Goal: Information Seeking & Learning: Learn about a topic

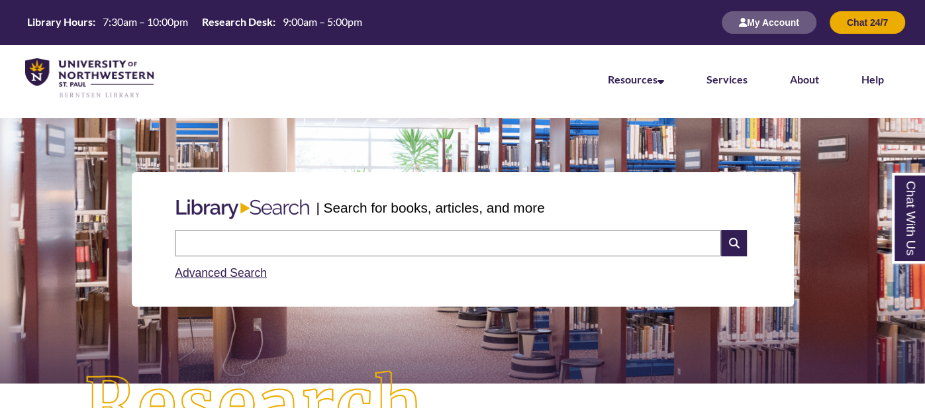
click at [334, 242] on input "text" at bounding box center [448, 243] width 546 height 26
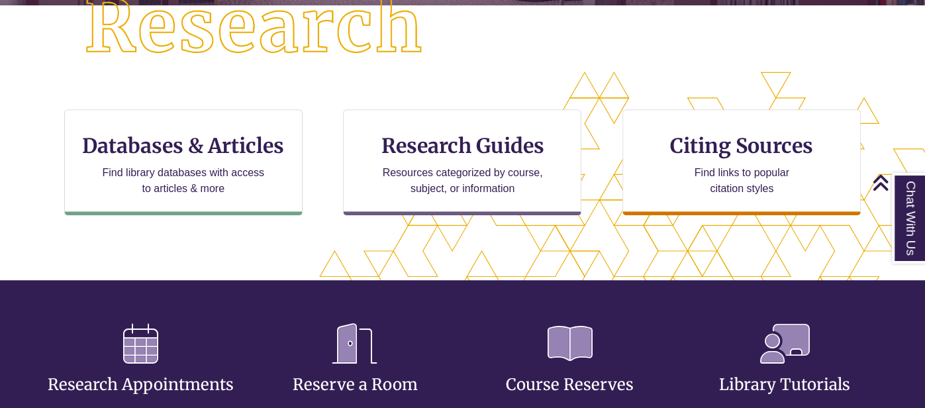
scroll to position [379, 0]
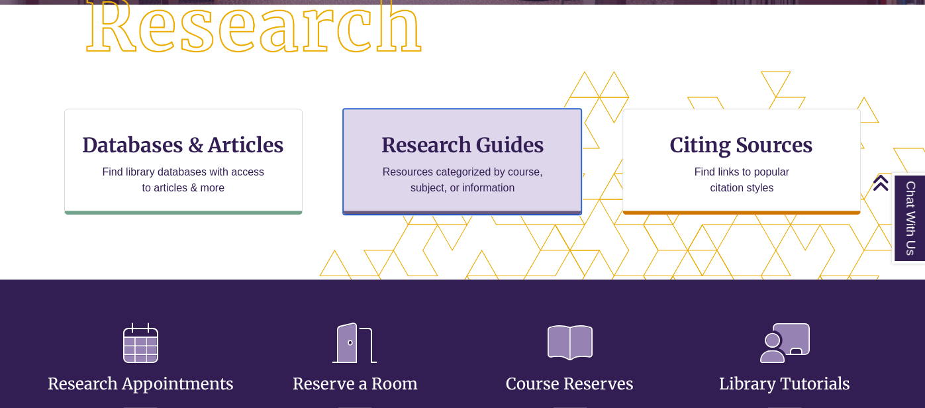
click at [447, 181] on p "Resources categorized by course, subject, or information" at bounding box center [462, 180] width 173 height 32
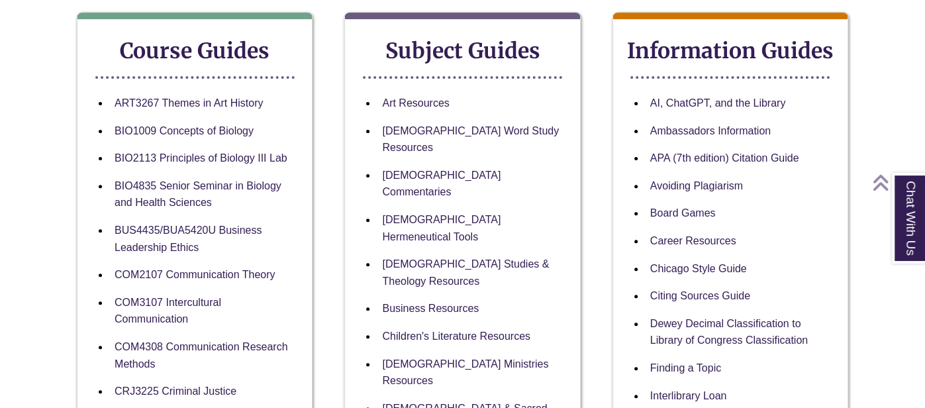
scroll to position [244, 0]
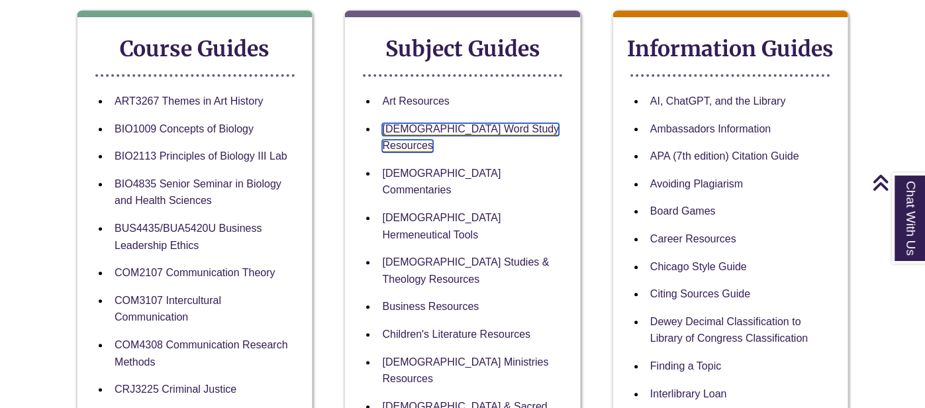
click at [424, 130] on link "[DEMOGRAPHIC_DATA] Word Study Resources" at bounding box center [470, 138] width 177 height 30
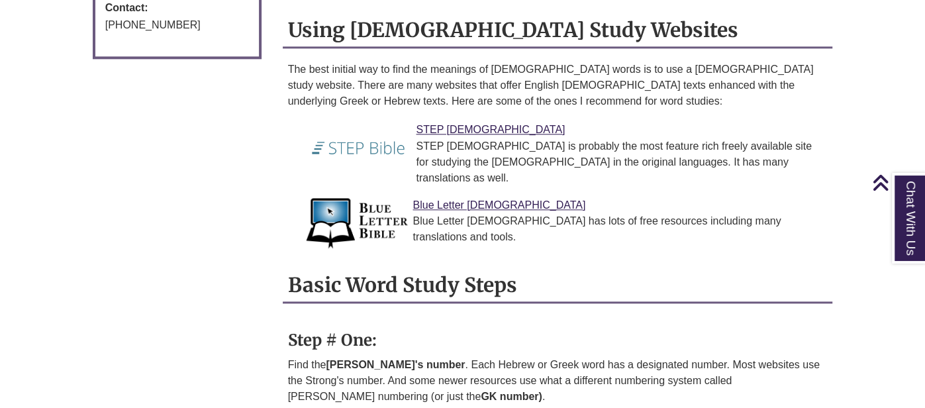
scroll to position [1026, 0]
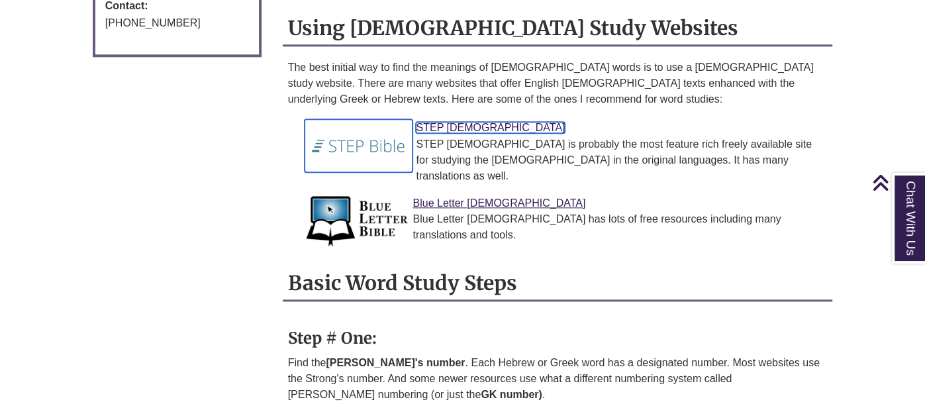
click at [442, 122] on link "STEP [DEMOGRAPHIC_DATA]" at bounding box center [490, 127] width 149 height 11
